Goal: Task Accomplishment & Management: Complete application form

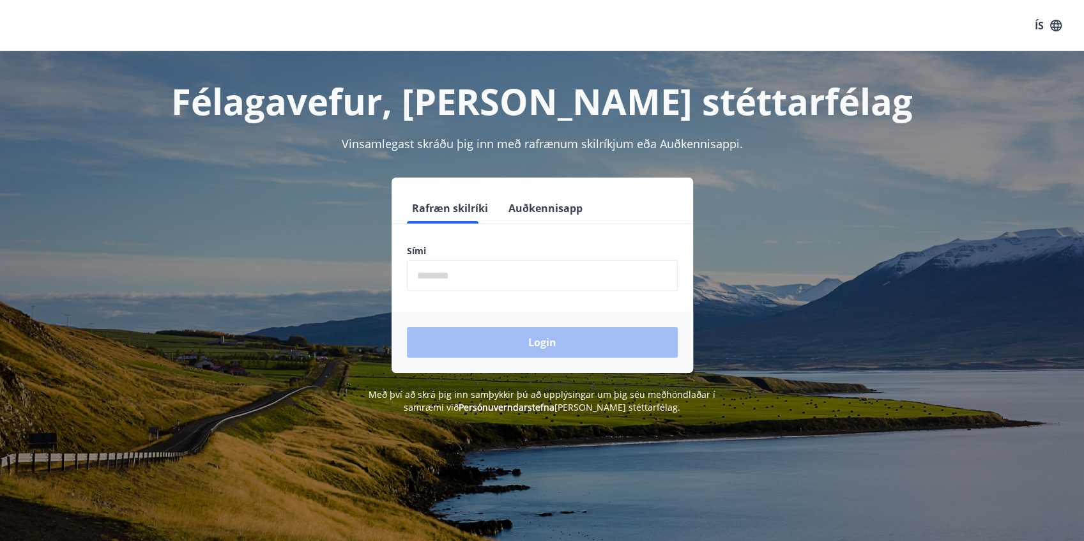
click at [460, 276] on input "phone" at bounding box center [542, 275] width 271 height 31
type input "********"
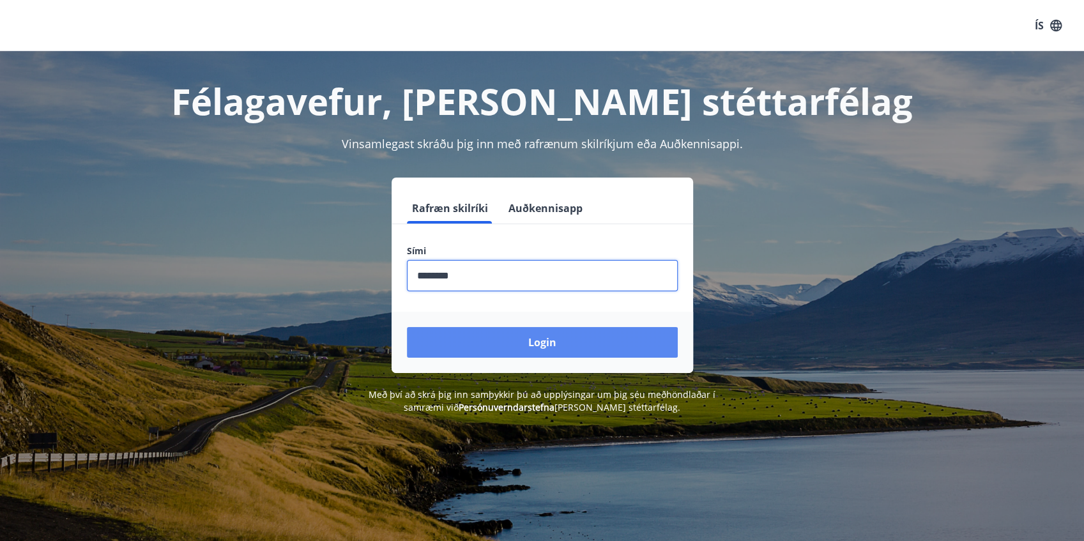
click at [486, 335] on button "Login" at bounding box center [542, 342] width 271 height 31
